Goal: Communication & Community: Answer question/provide support

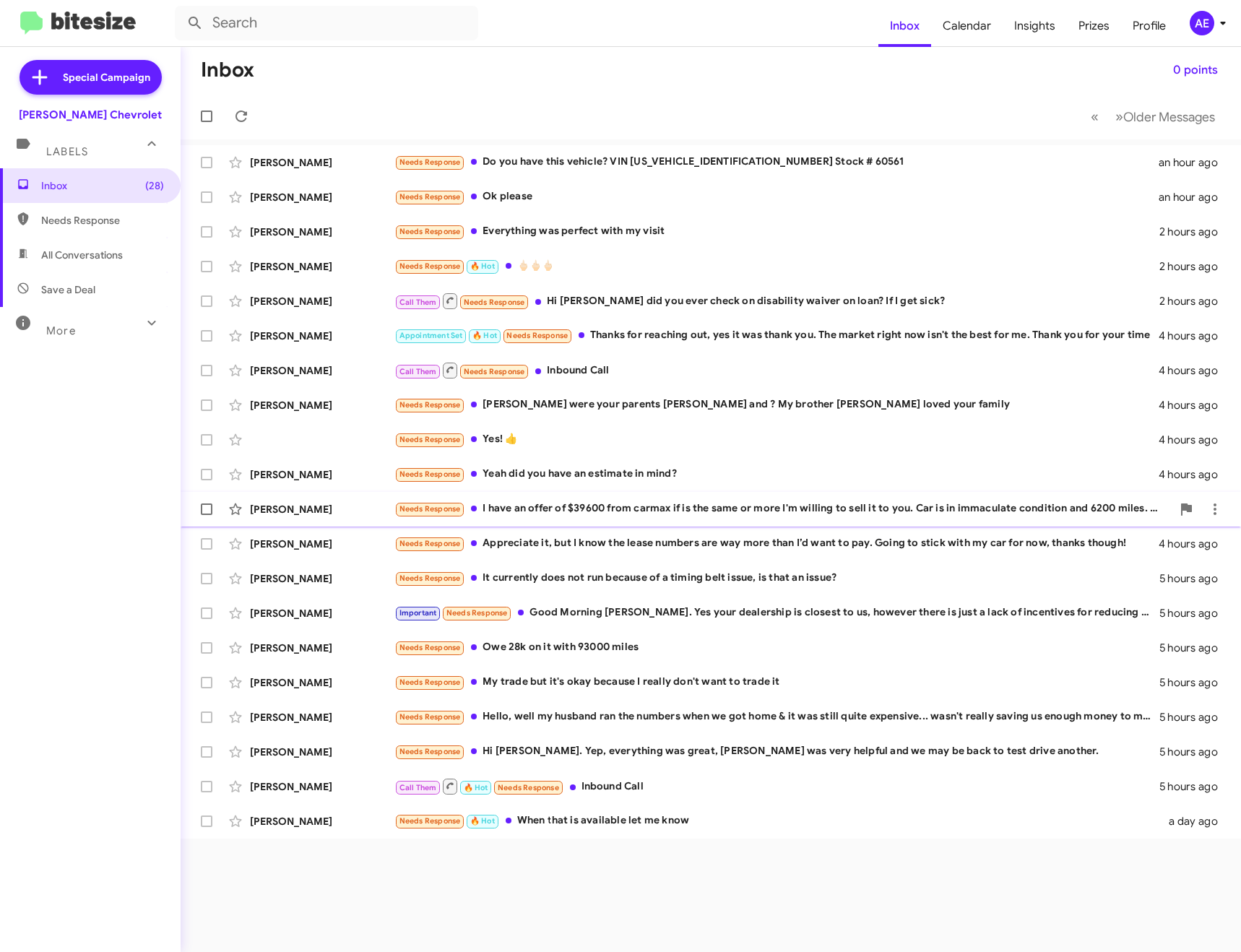
click at [575, 516] on div "Needs Response I have an offer of $39600 from carmax if is the same or more I'm…" at bounding box center [783, 508] width 778 height 16
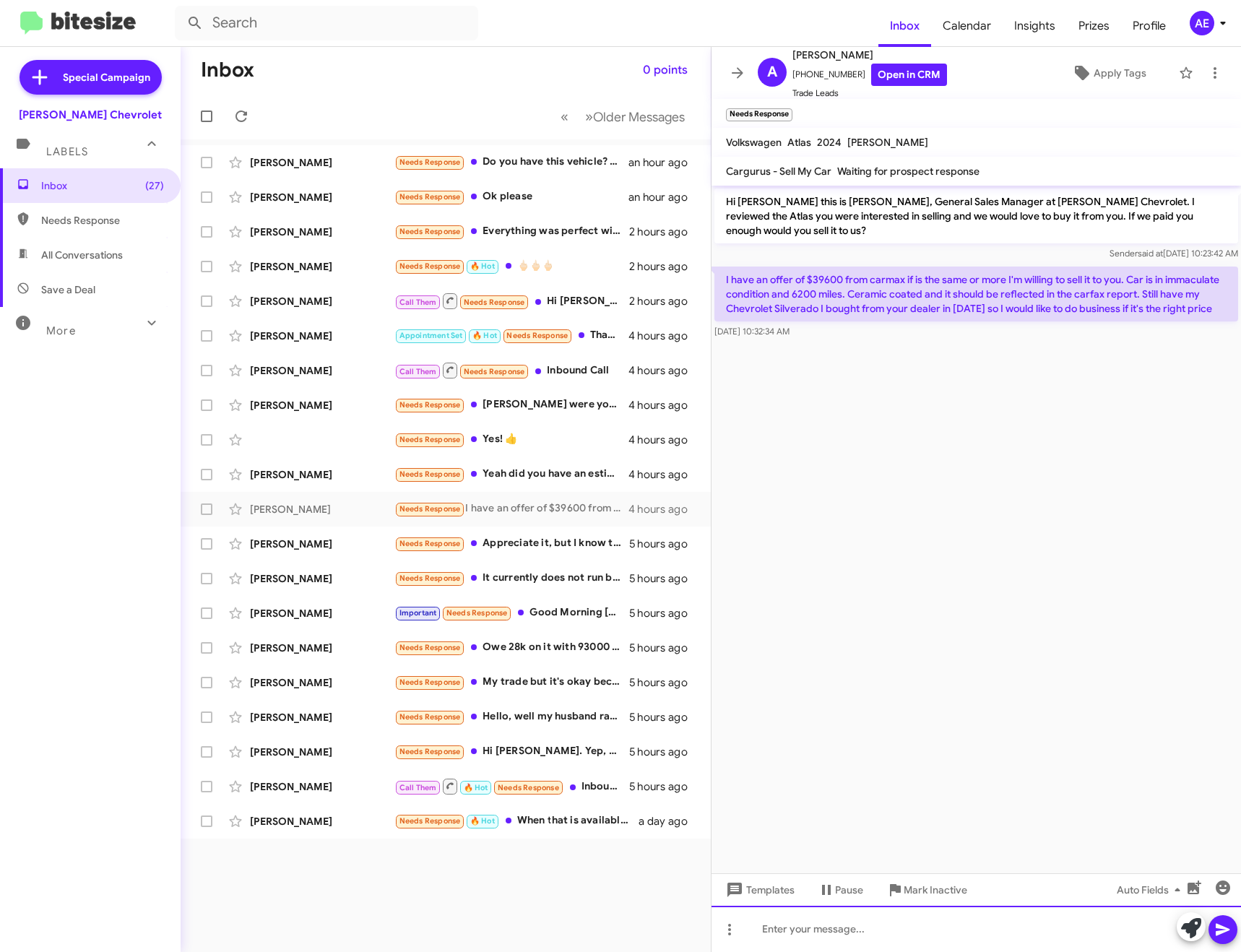
click at [888, 925] on div at bounding box center [977, 929] width 530 height 47
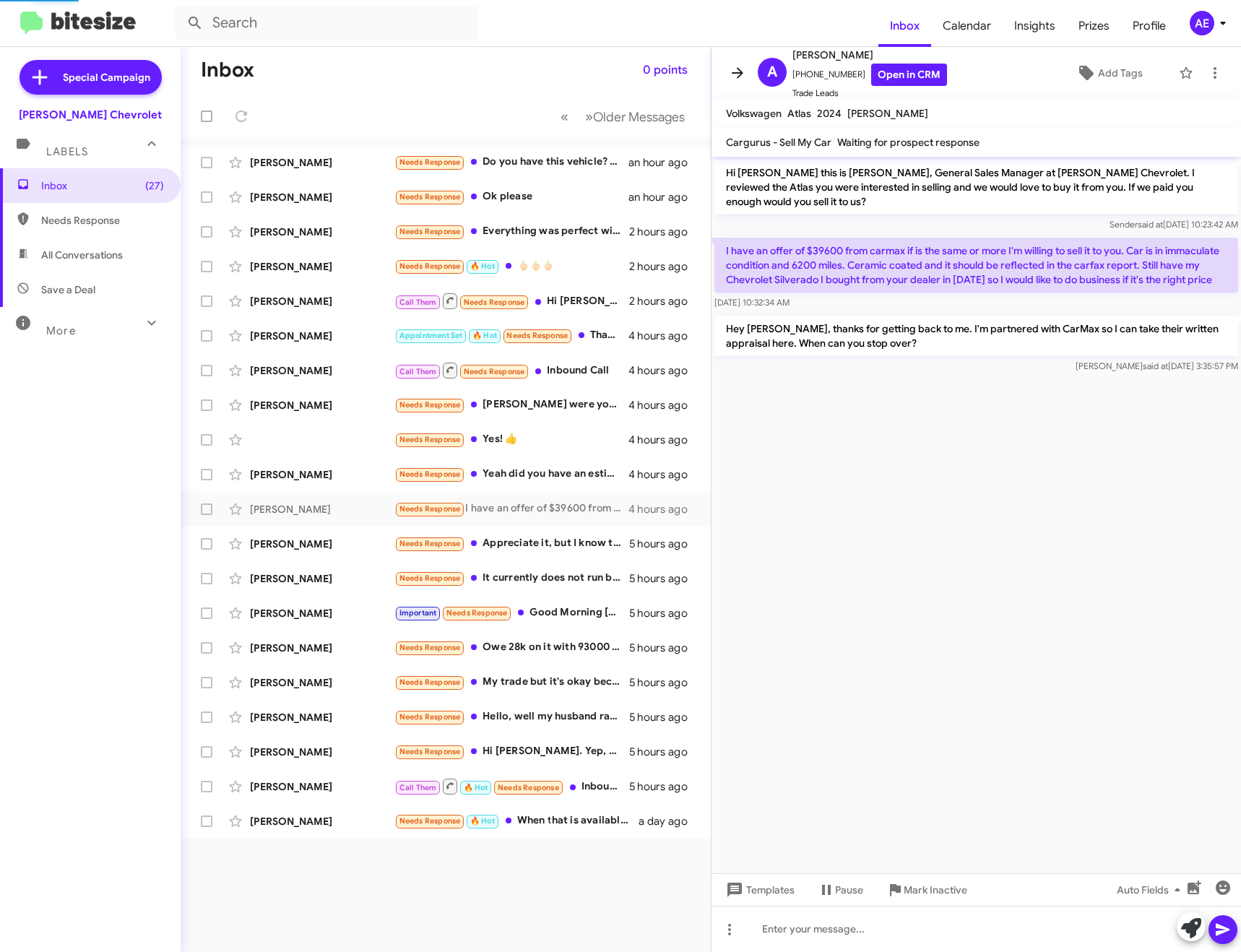
click at [740, 64] on icon at bounding box center [738, 72] width 17 height 17
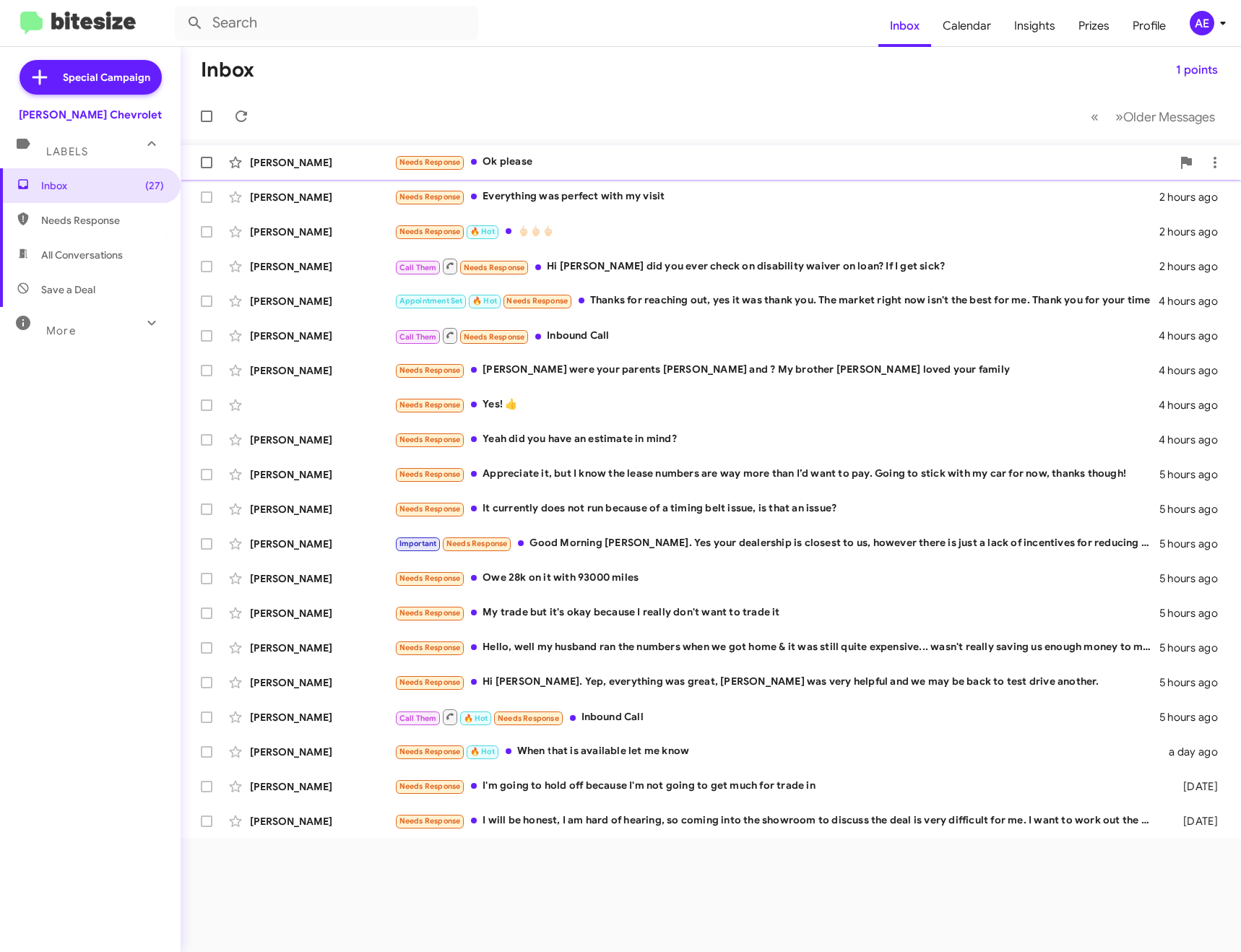
click at [608, 162] on div "Needs Response Ok please" at bounding box center [783, 161] width 778 height 16
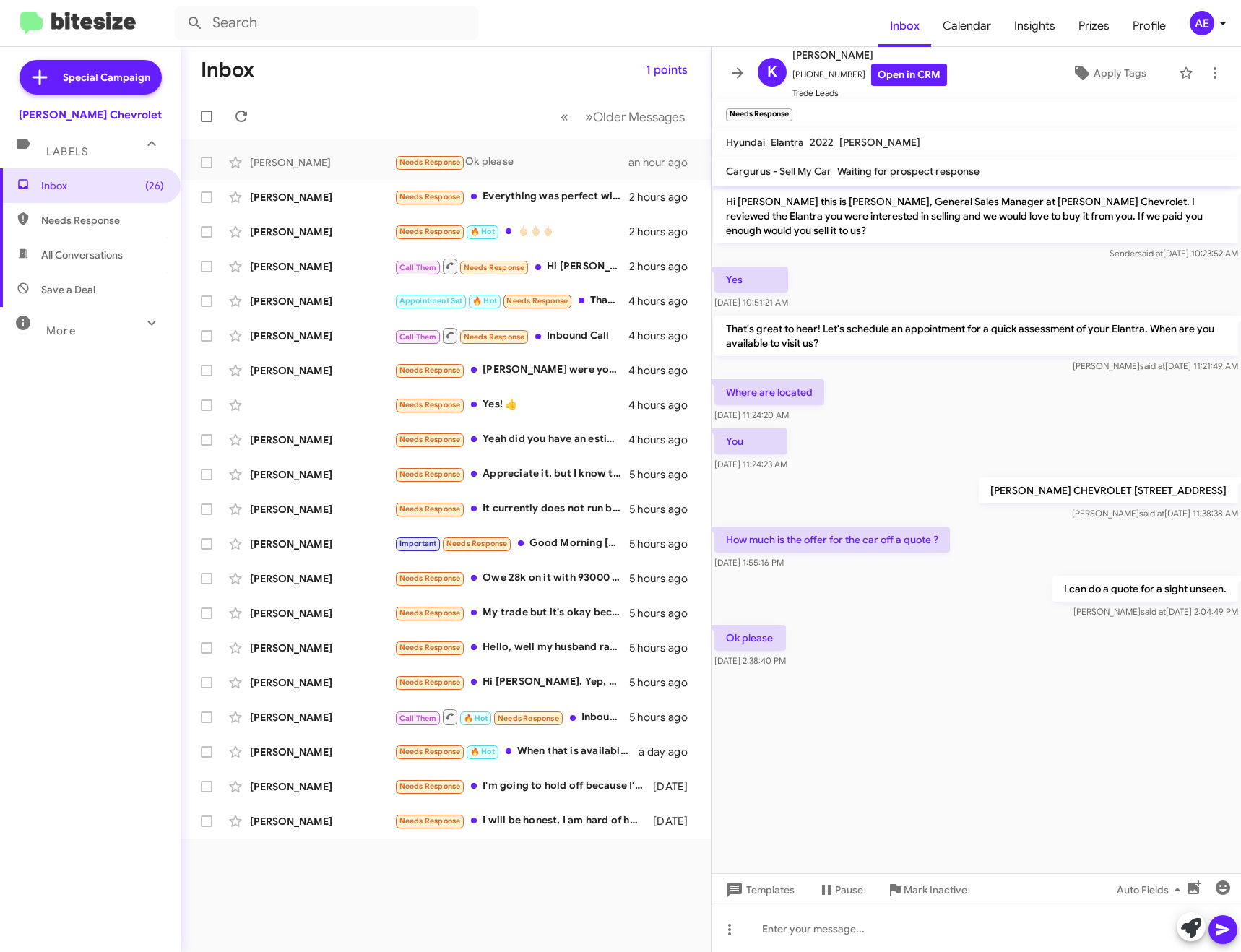
click at [743, 72] on icon at bounding box center [738, 72] width 17 height 17
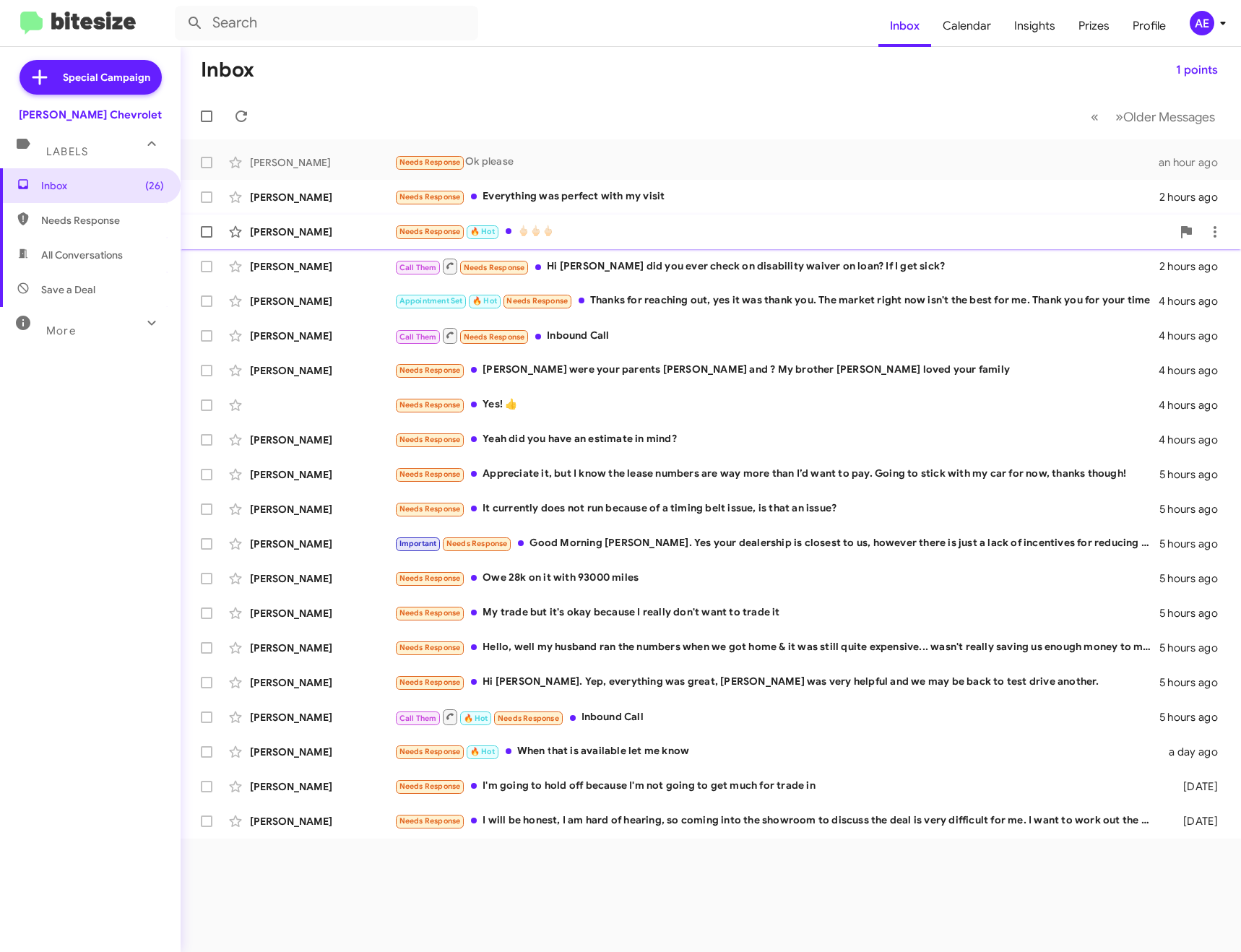
click at [600, 230] on div "Needs Response 🔥 Hot 🖕🏻🖕🏻🖕🏻" at bounding box center [783, 231] width 778 height 16
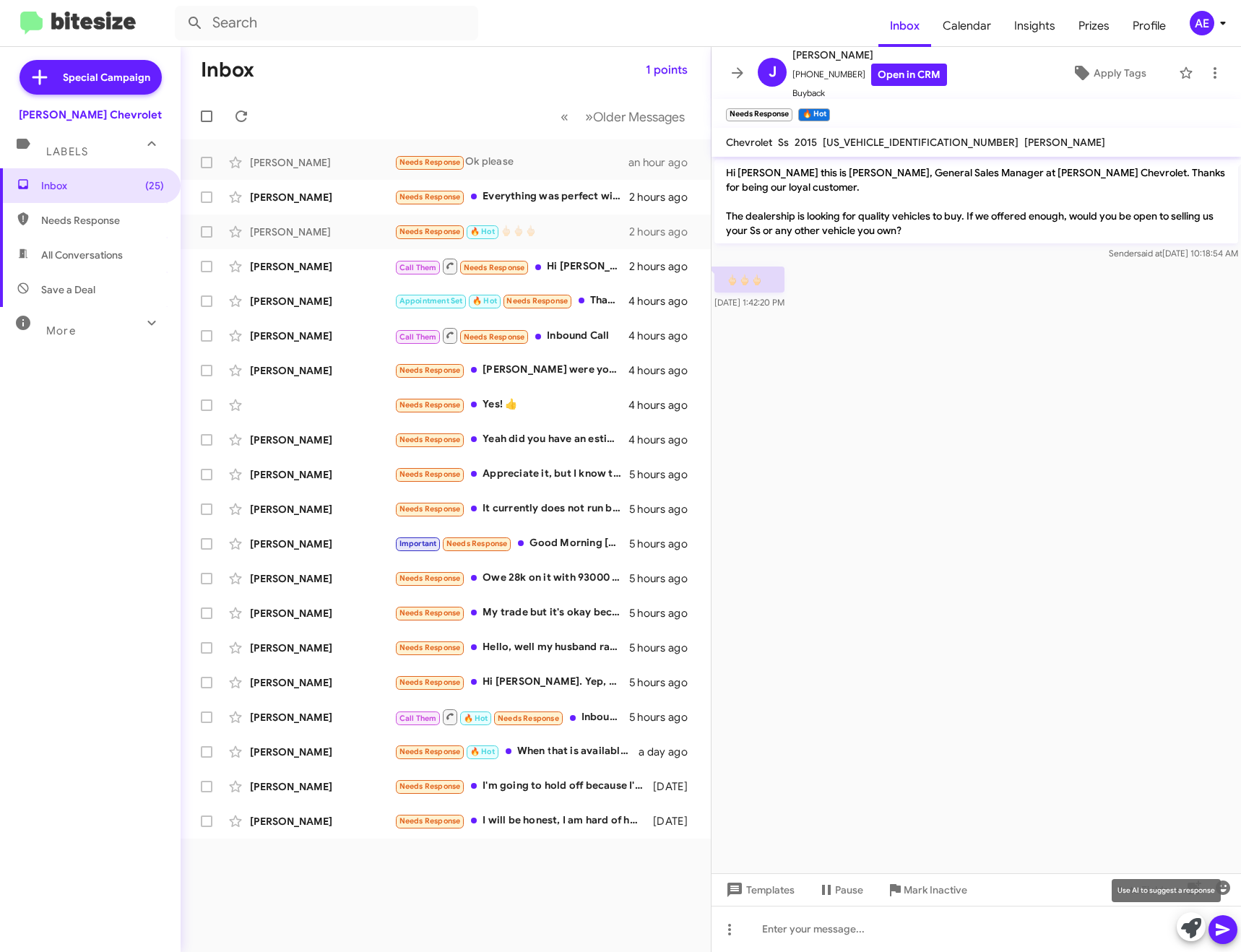
click at [1189, 925] on icon at bounding box center [1190, 928] width 20 height 20
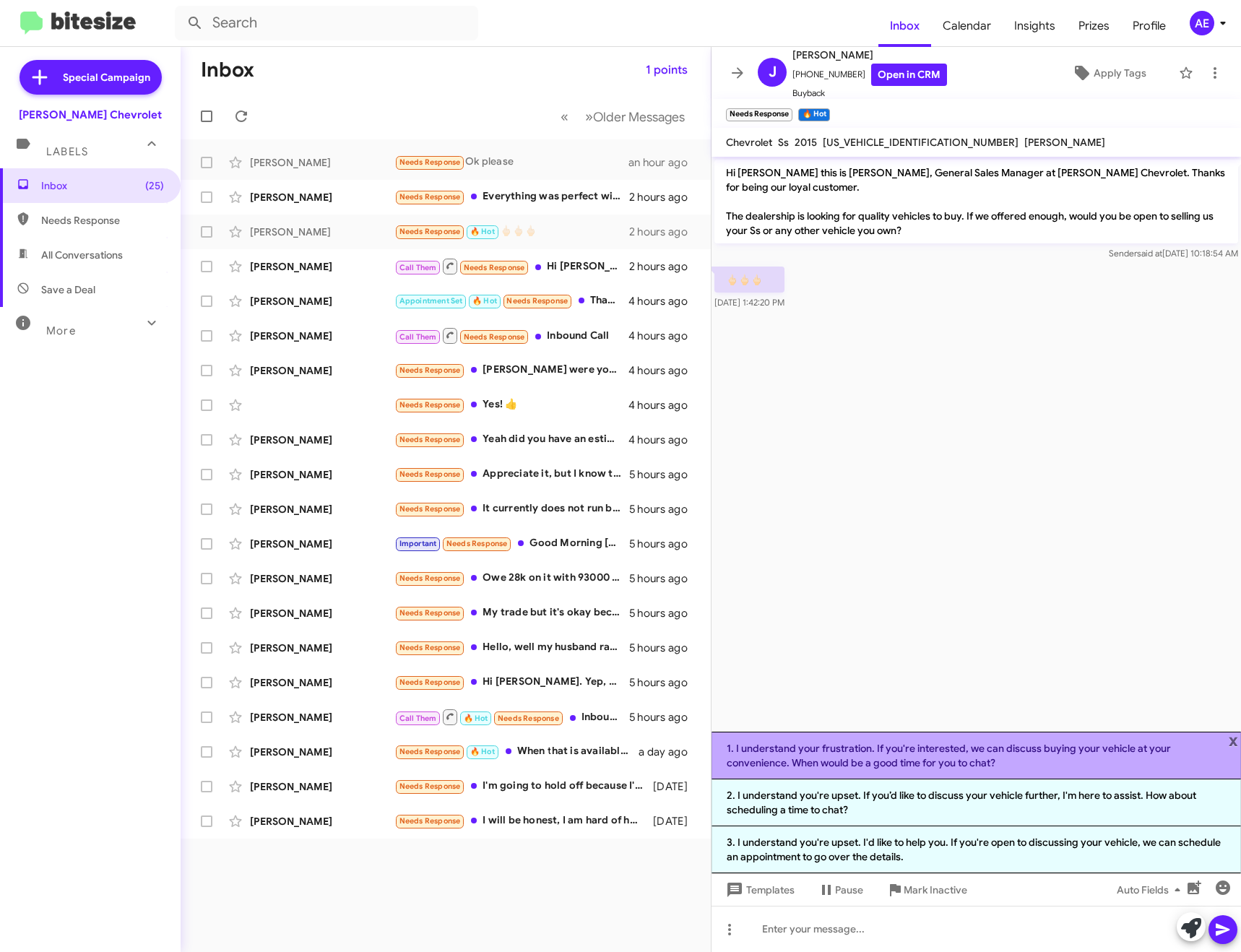
click at [906, 755] on li "1. I understand your frustration. If you're interested, we can discuss buying y…" at bounding box center [977, 756] width 530 height 48
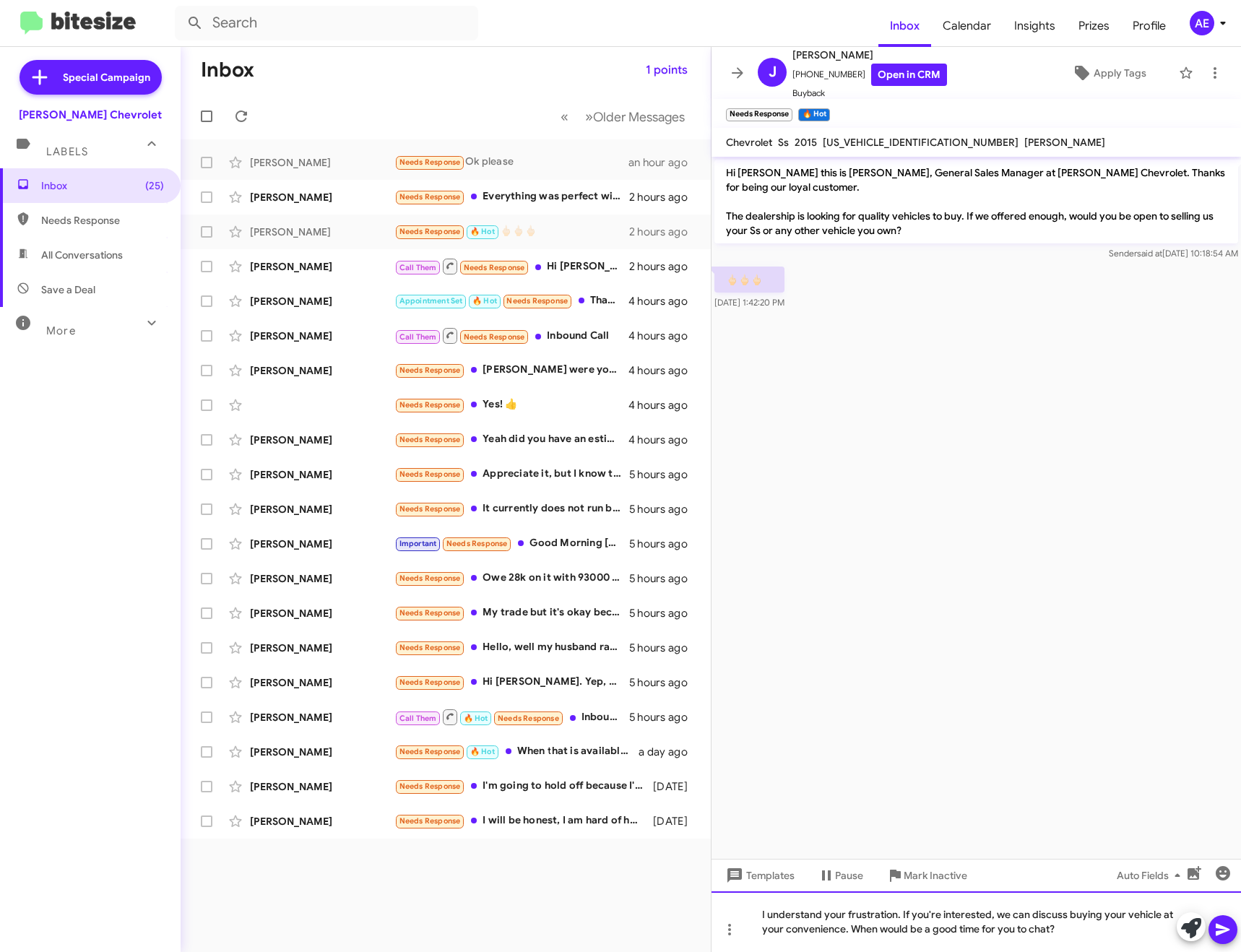
click at [1056, 930] on div "I understand your frustration. If you're interested, we can discuss buying your…" at bounding box center [977, 922] width 530 height 61
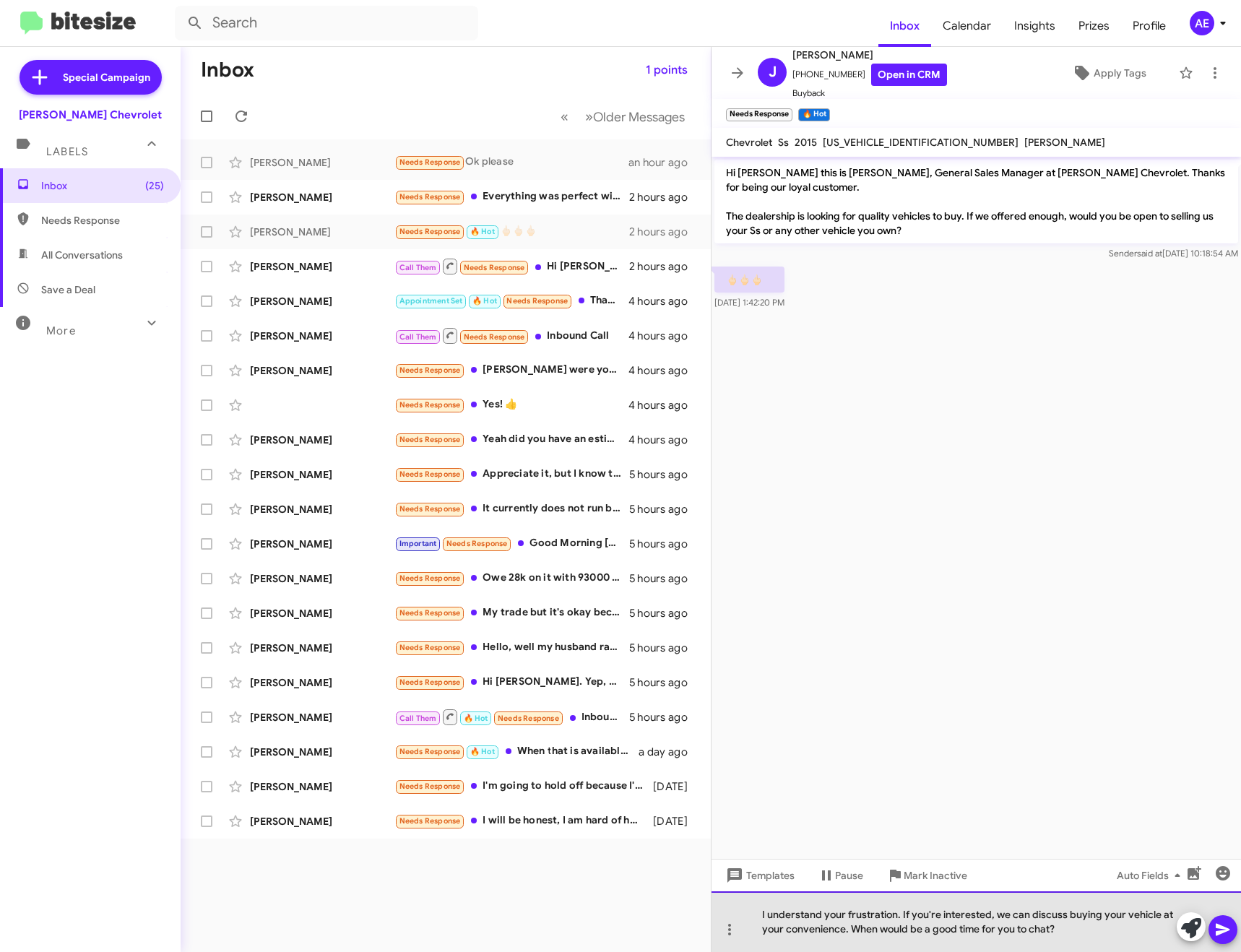
click at [1056, 930] on div "I understand your frustration. If you're interested, we can discuss buying your…" at bounding box center [977, 922] width 530 height 61
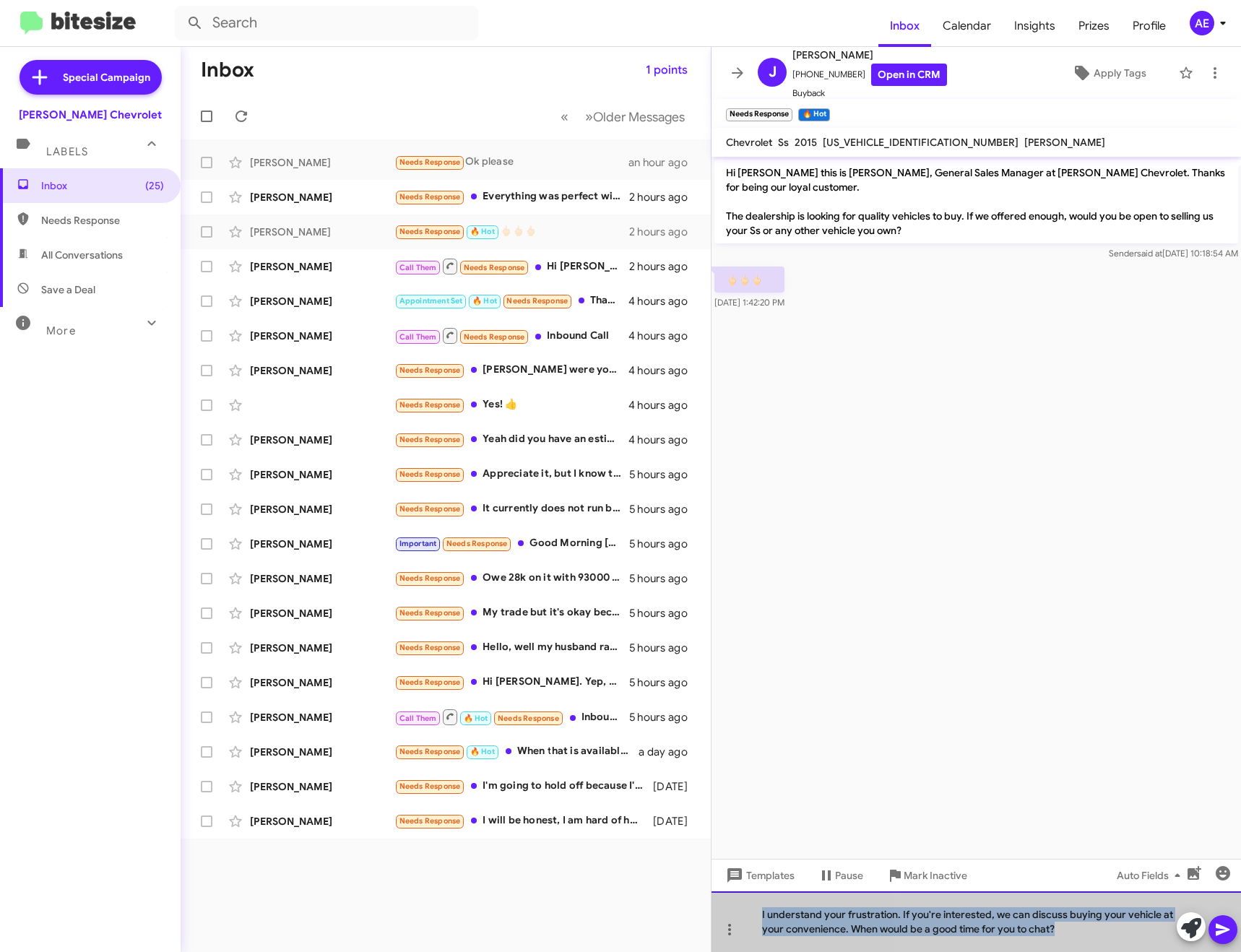
click at [1056, 930] on div "I understand your frustration. If you're interested, we can discuss buying your…" at bounding box center [977, 922] width 530 height 61
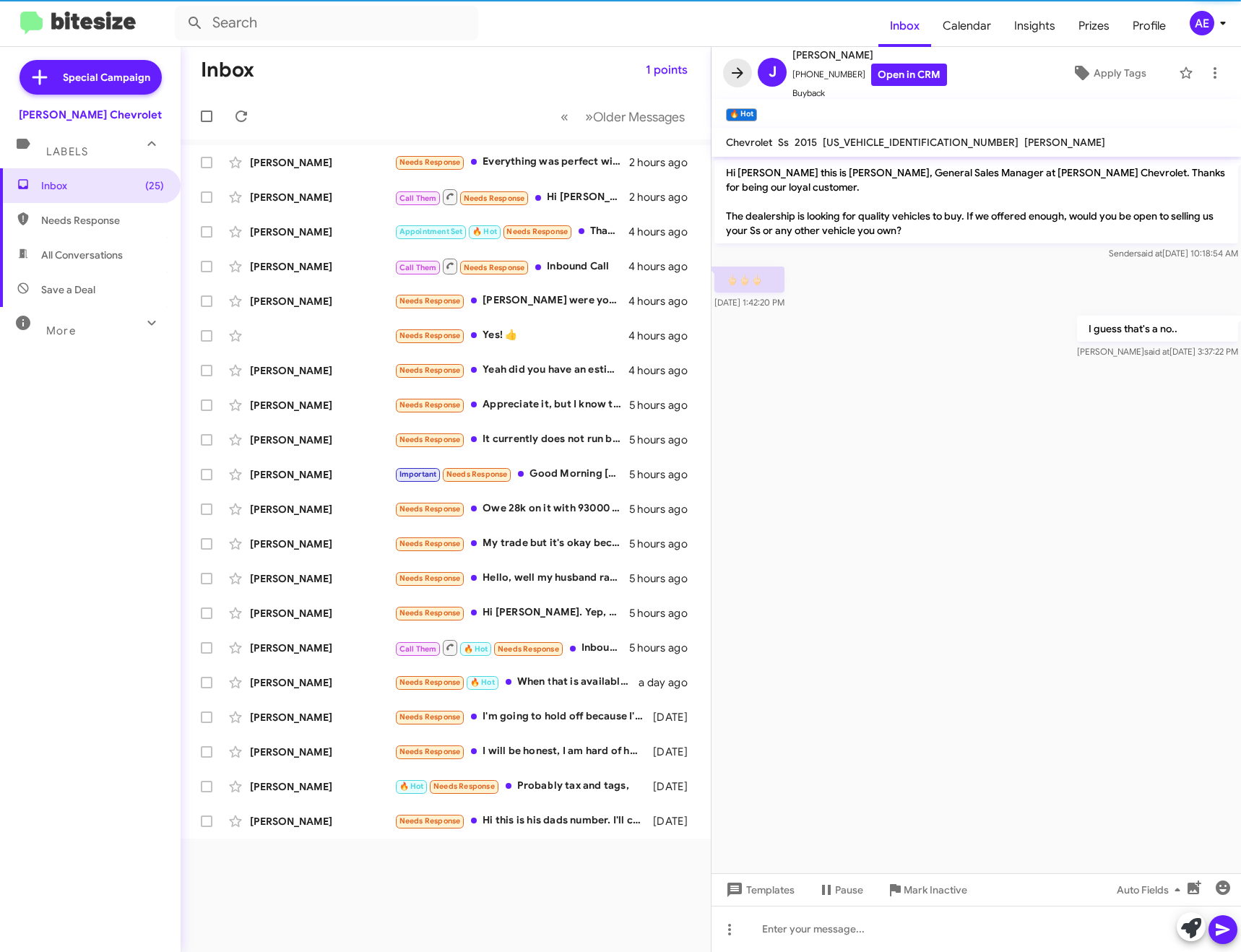
click at [743, 74] on icon at bounding box center [738, 72] width 17 height 17
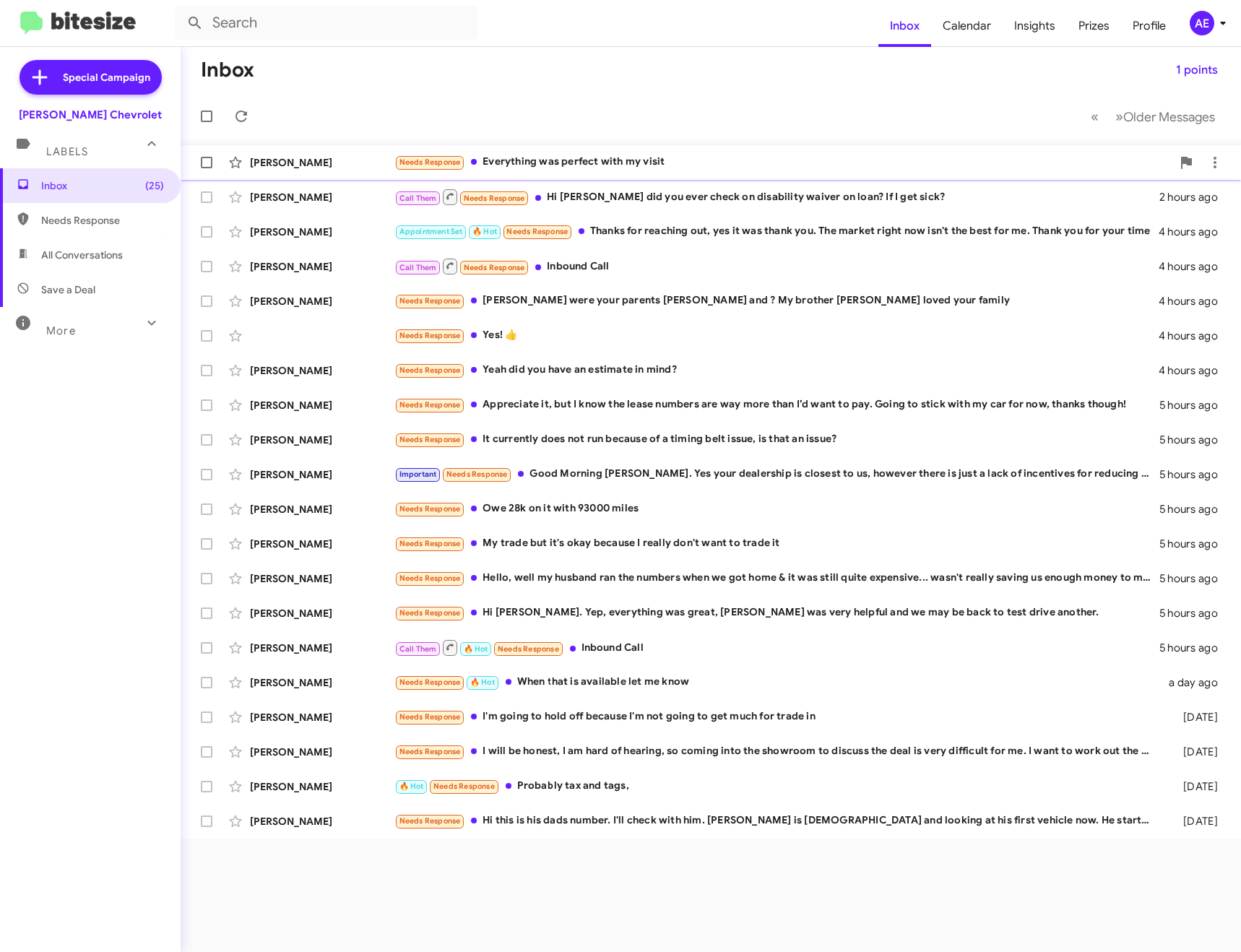
click at [654, 151] on div "[PERSON_NAME] Needs Response Everything was perfect with my visit 2 hours ago" at bounding box center [711, 162] width 1038 height 29
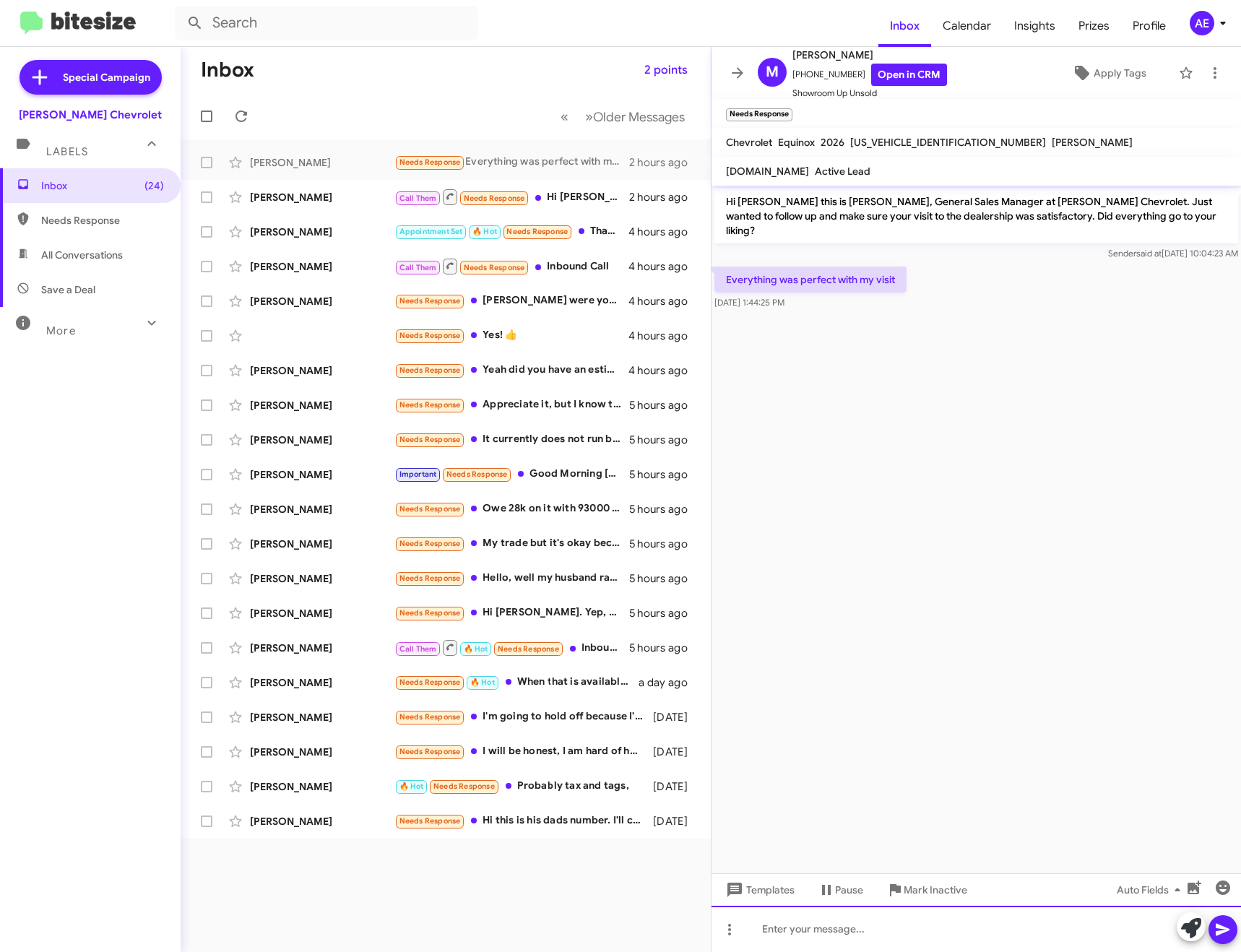
click at [868, 935] on div at bounding box center [977, 929] width 530 height 47
click at [955, 933] on div at bounding box center [977, 929] width 530 height 47
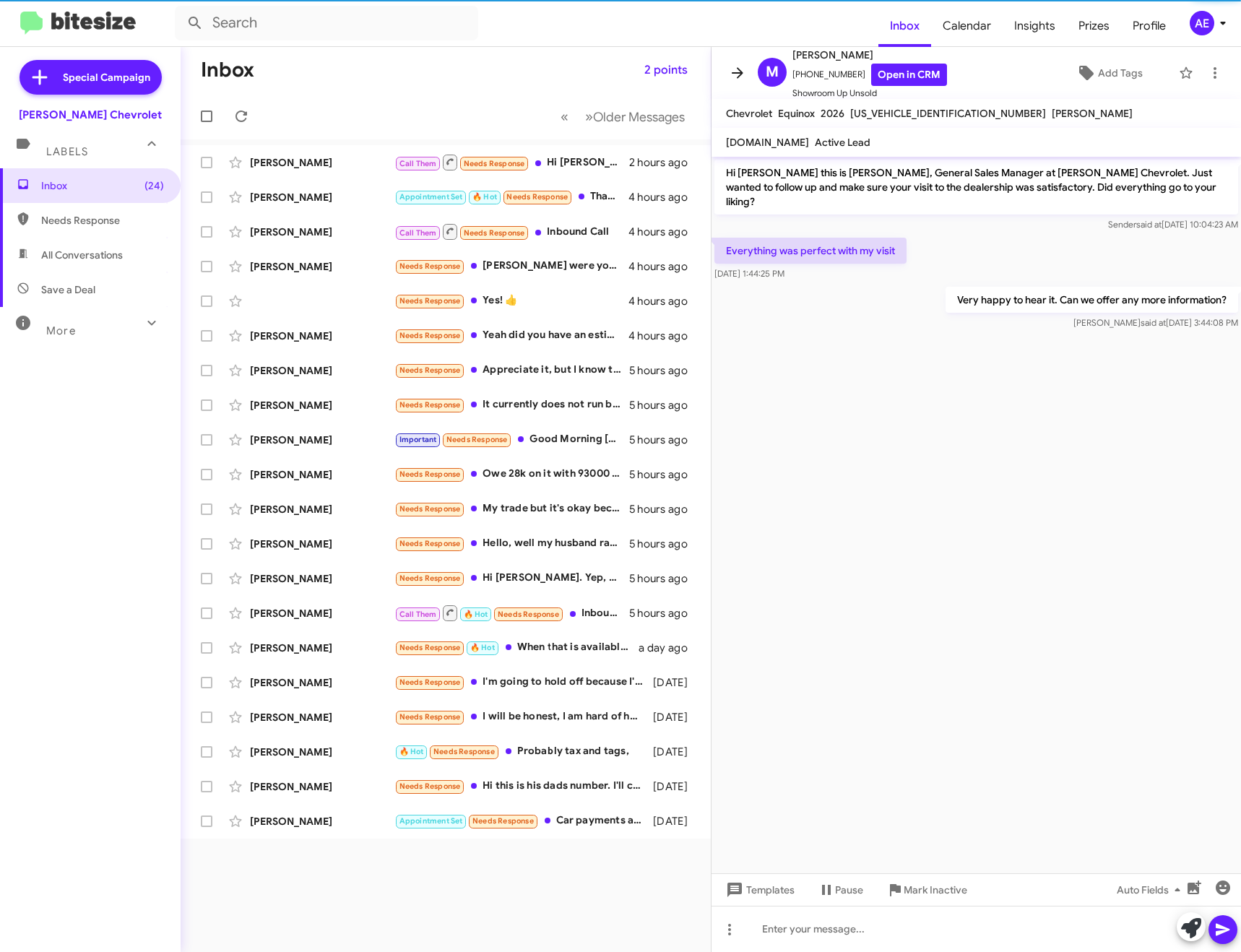
click at [731, 69] on icon at bounding box center [738, 72] width 17 height 17
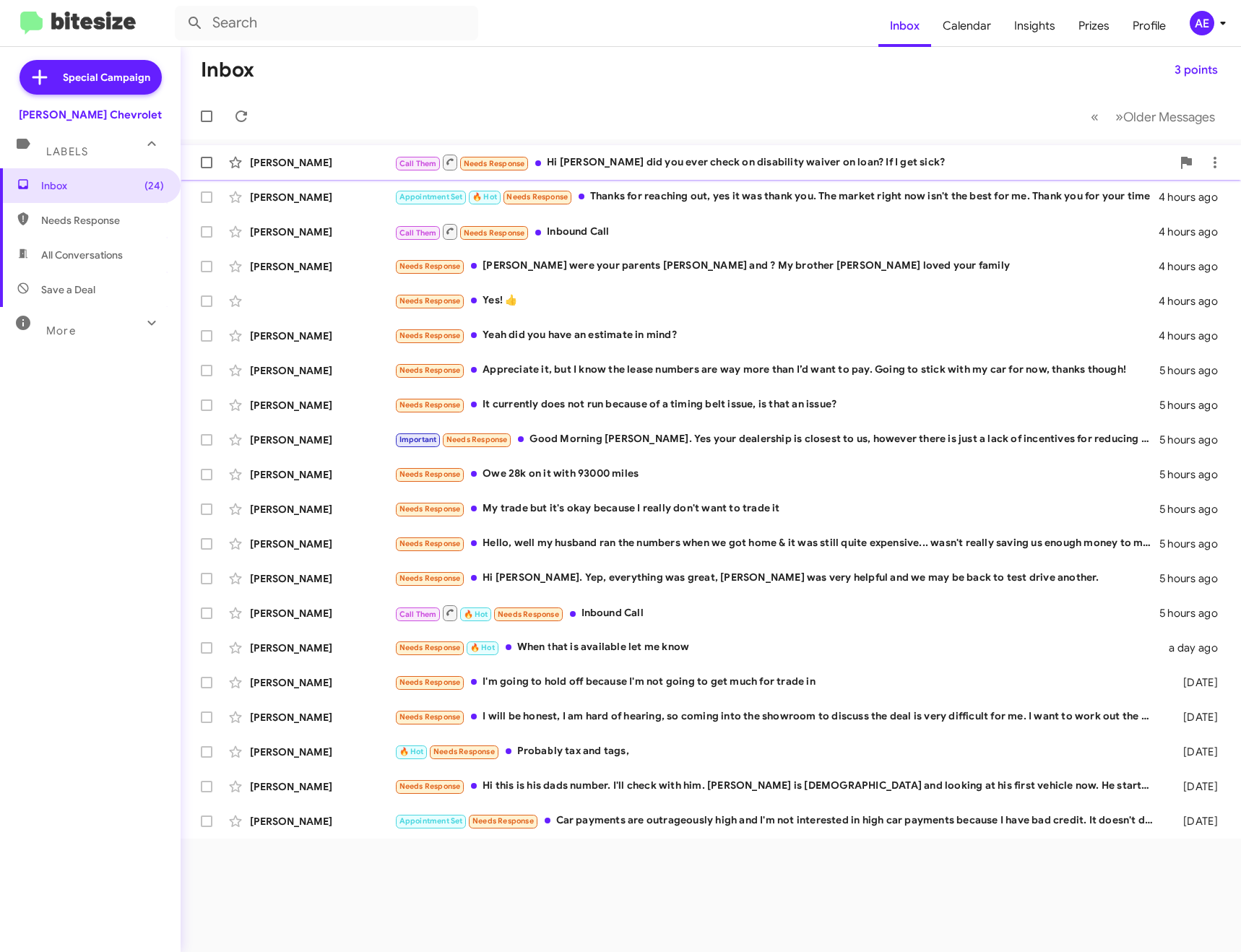
click at [638, 160] on div "Call Them Needs Response Hi [PERSON_NAME] did you ever check on disability waiv…" at bounding box center [783, 162] width 778 height 18
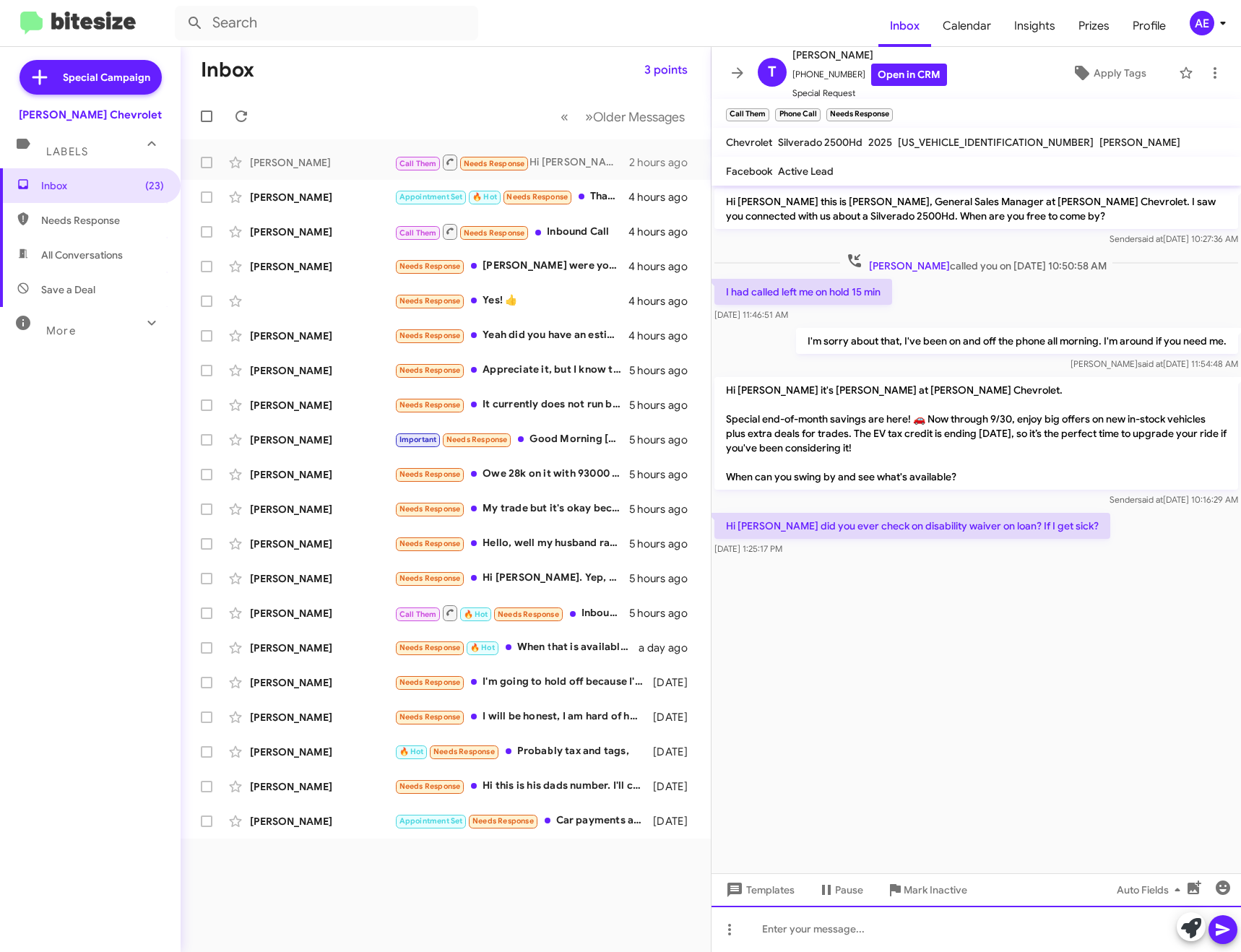
click at [946, 928] on div at bounding box center [977, 929] width 530 height 47
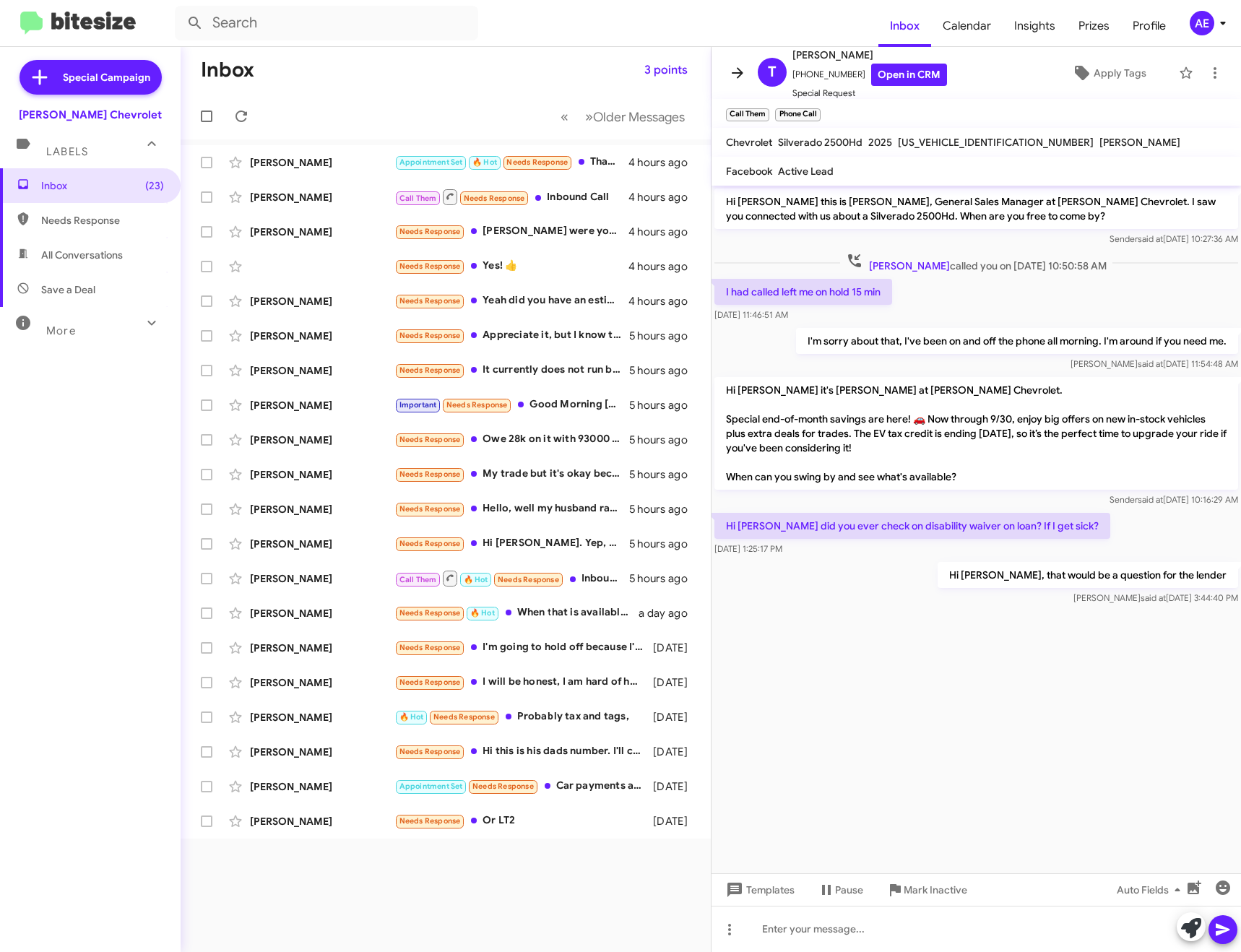
click at [744, 68] on icon at bounding box center [738, 72] width 17 height 17
